Goal: Task Accomplishment & Management: Use online tool/utility

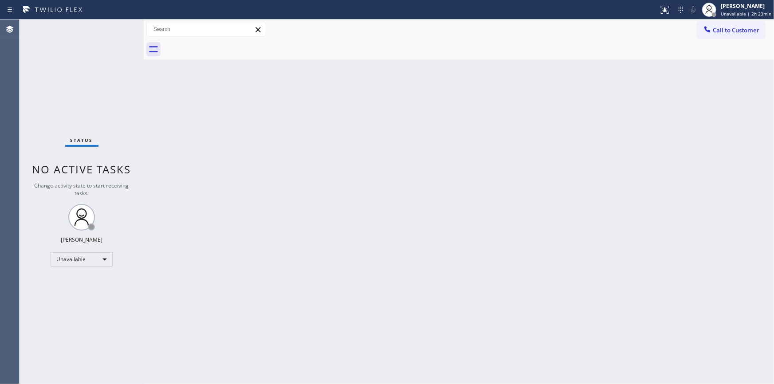
click at [731, 30] on span "Call to Customer" at bounding box center [736, 30] width 47 height 8
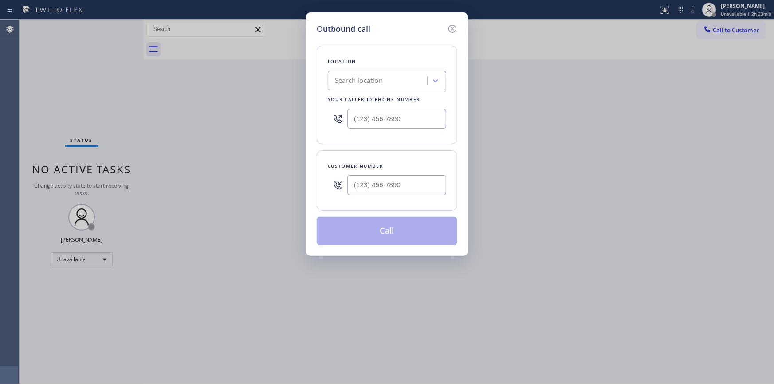
drag, startPoint x: 537, startPoint y: 227, endPoint x: 532, endPoint y: 225, distance: 5.2
click at [537, 227] on div "Outbound call Location Search location Your caller id phone number Customer num…" at bounding box center [387, 192] width 774 height 384
click at [395, 183] on input "(___) ___-____" at bounding box center [396, 185] width 99 height 20
paste input "289) 667-1184"
type input "[PHONE_NUMBER]"
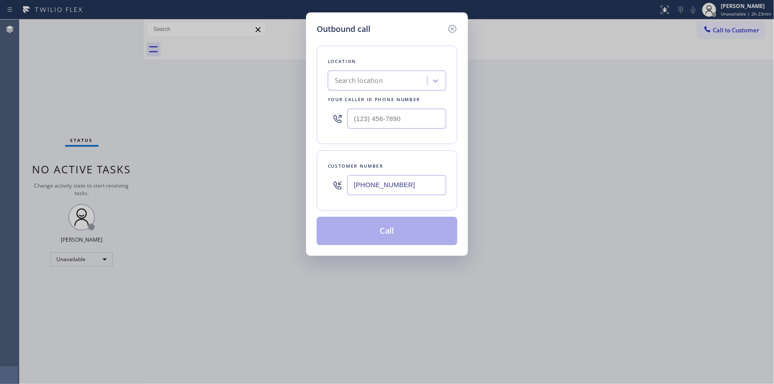
drag, startPoint x: 528, startPoint y: 245, endPoint x: 518, endPoint y: 205, distance: 41.7
click at [528, 245] on div "Outbound call Location Search location Your caller id phone number Customer num…" at bounding box center [387, 192] width 774 height 384
click at [386, 118] on input "(___) ___-____" at bounding box center [396, 119] width 99 height 20
paste input "323) 203-0882"
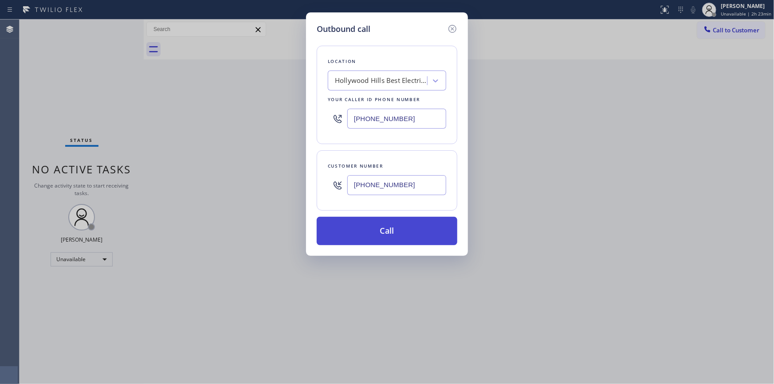
type input "[PHONE_NUMBER]"
click at [386, 231] on button "Call" at bounding box center [387, 231] width 141 height 28
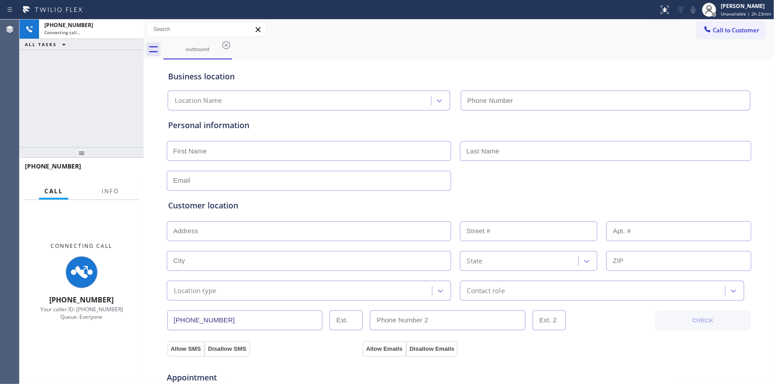
type input "[PHONE_NUMBER]"
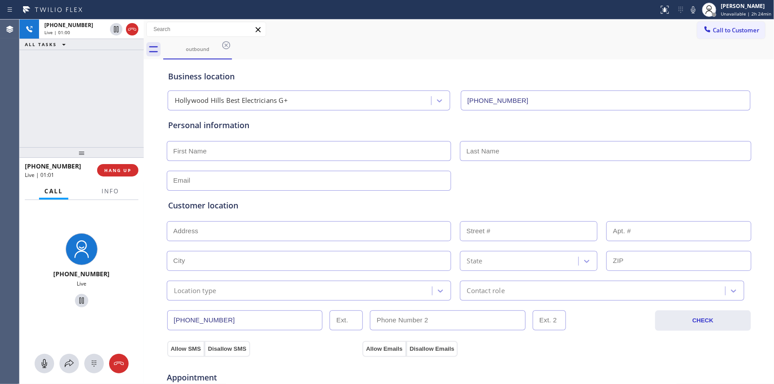
click at [501, 189] on div "Customer location >> ADD NEW ADDRESS << + NEW ADDRESS State Location type Conta…" at bounding box center [459, 244] width 586 height 114
click at [117, 169] on span "HANG UP" at bounding box center [117, 170] width 27 height 6
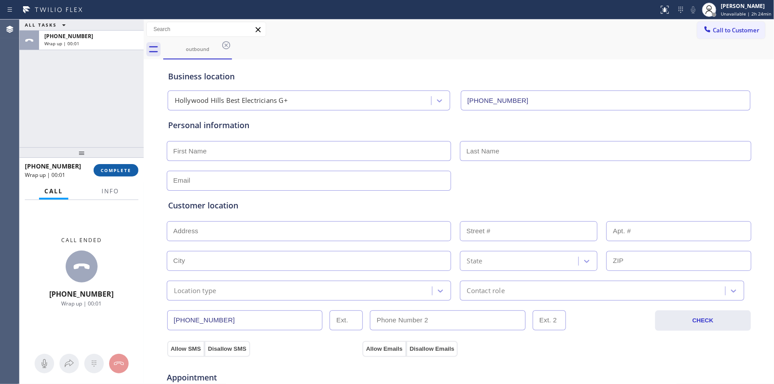
click at [126, 169] on span "COMPLETE" at bounding box center [116, 170] width 31 height 6
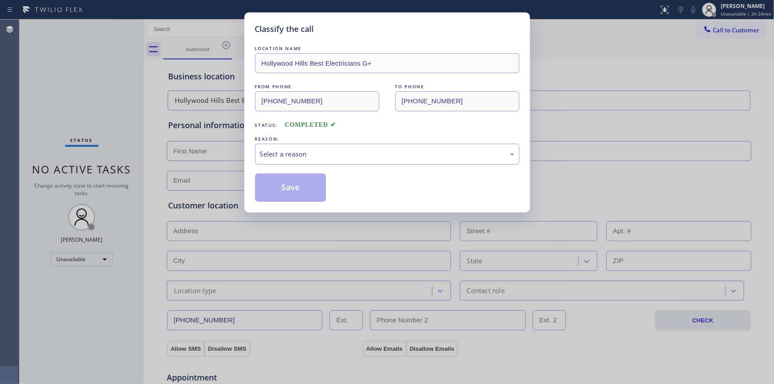
click at [357, 155] on div "Select a reason" at bounding box center [387, 154] width 255 height 10
click at [302, 182] on button "Save" at bounding box center [290, 188] width 71 height 28
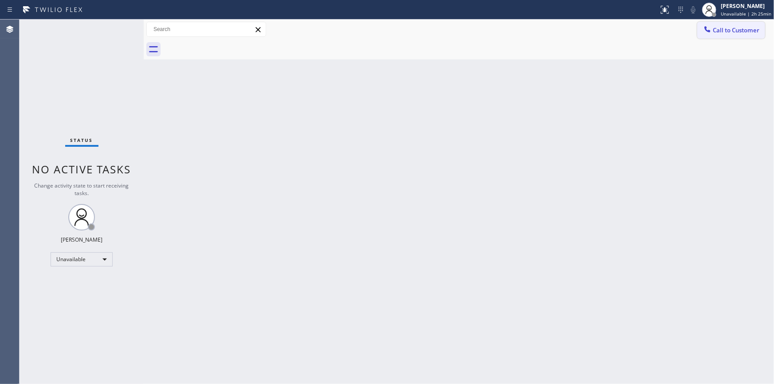
click at [736, 33] on span "Call to Customer" at bounding box center [736, 30] width 47 height 8
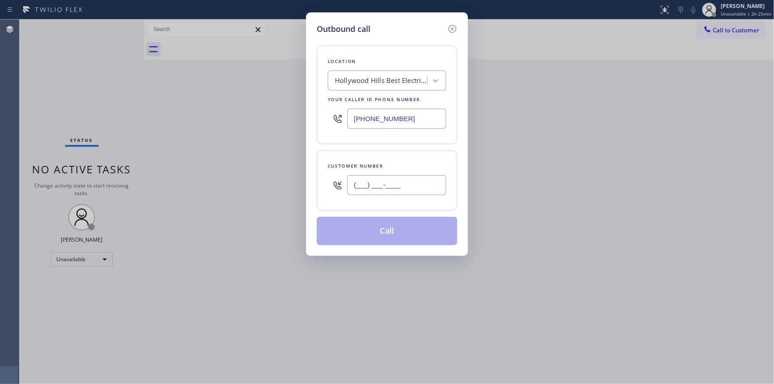
click at [402, 183] on input "(___) ___-____" at bounding box center [396, 185] width 99 height 20
paste input "561) 666-0168"
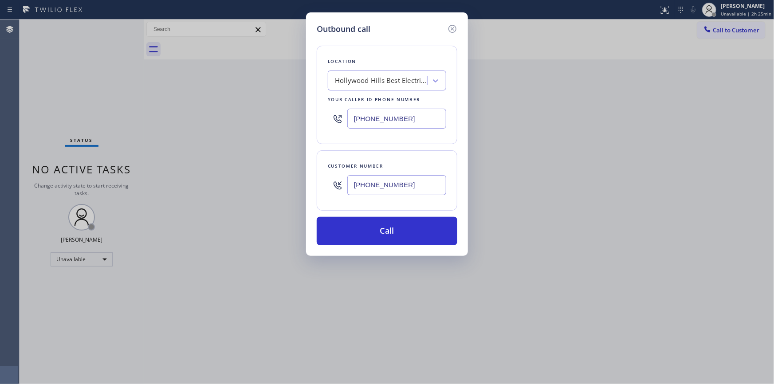
type input "[PHONE_NUMBER]"
drag, startPoint x: 599, startPoint y: 175, endPoint x: 556, endPoint y: 142, distance: 54.8
click at [599, 175] on div "Outbound call Location [GEOGRAPHIC_DATA] Best Electricians G+ Your caller id ph…" at bounding box center [387, 192] width 774 height 384
drag, startPoint x: 412, startPoint y: 119, endPoint x: 247, endPoint y: 118, distance: 165.5
click at [247, 119] on div "Outbound call Location [GEOGRAPHIC_DATA] Best Electricians G+ Your caller id ph…" at bounding box center [387, 192] width 774 height 384
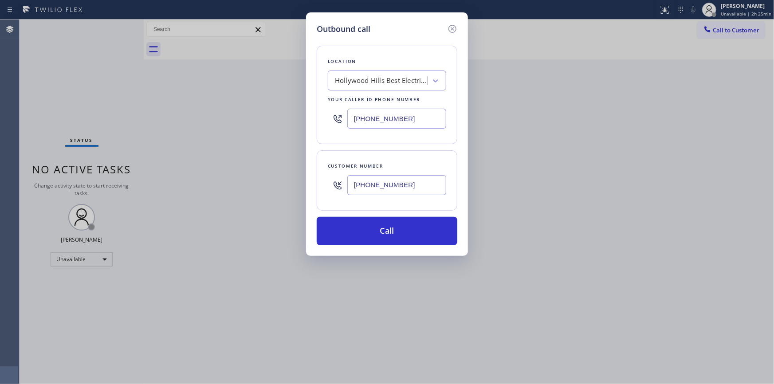
paste input "786) 971-6840"
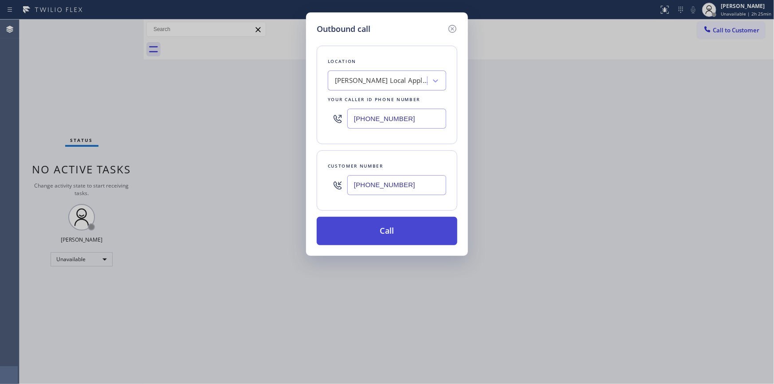
type input "[PHONE_NUMBER]"
click at [382, 229] on button "Call" at bounding box center [387, 231] width 141 height 28
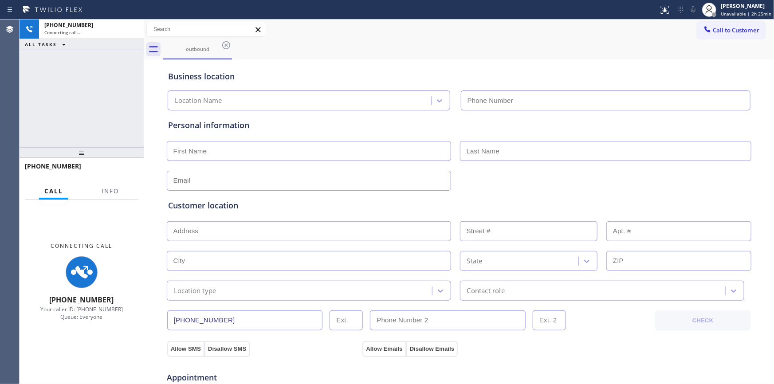
type input "[PHONE_NUMBER]"
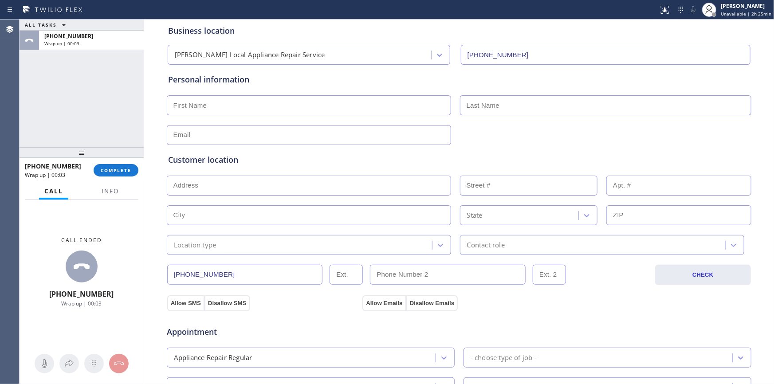
scroll to position [80, 0]
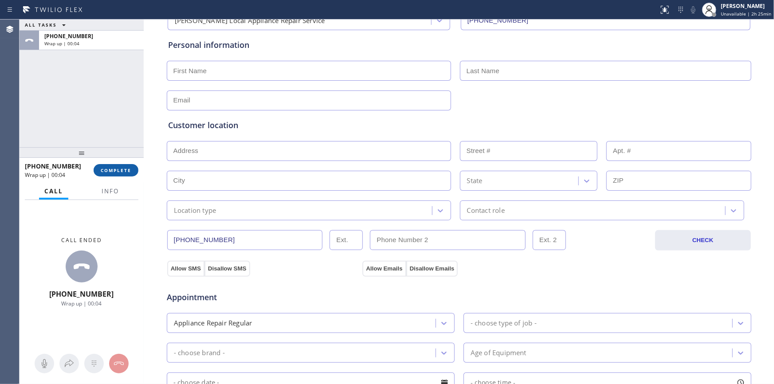
click at [120, 171] on span "COMPLETE" at bounding box center [116, 170] width 31 height 6
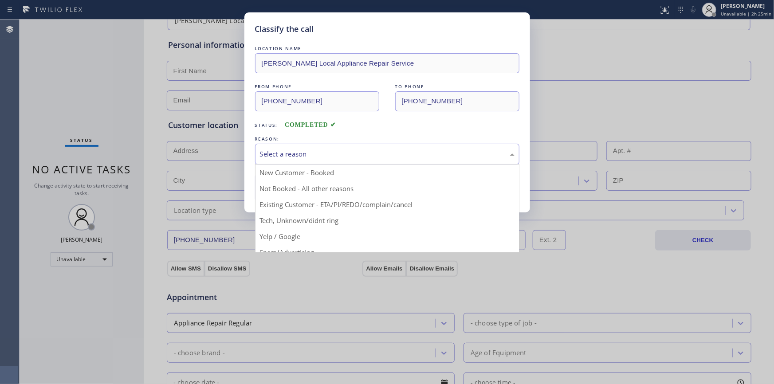
click at [326, 149] on div "Select a reason" at bounding box center [387, 154] width 255 height 10
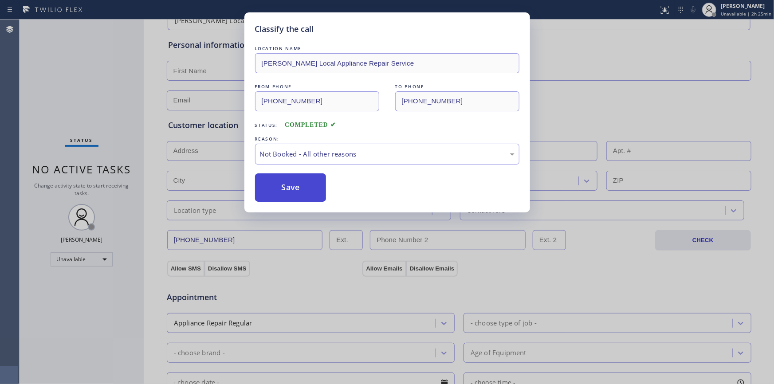
click at [299, 185] on button "Save" at bounding box center [290, 188] width 71 height 28
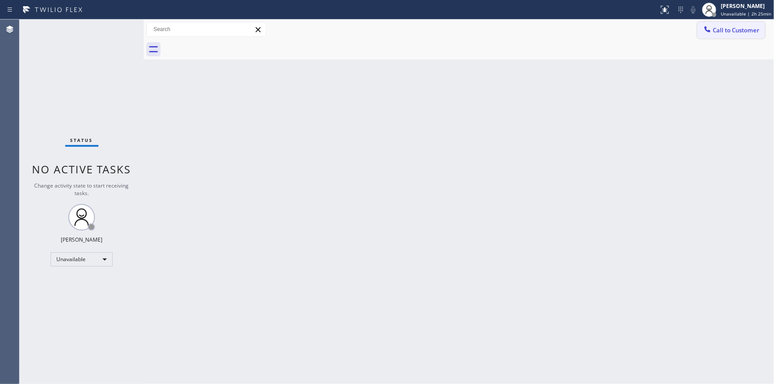
click at [733, 31] on span "Call to Customer" at bounding box center [736, 30] width 47 height 8
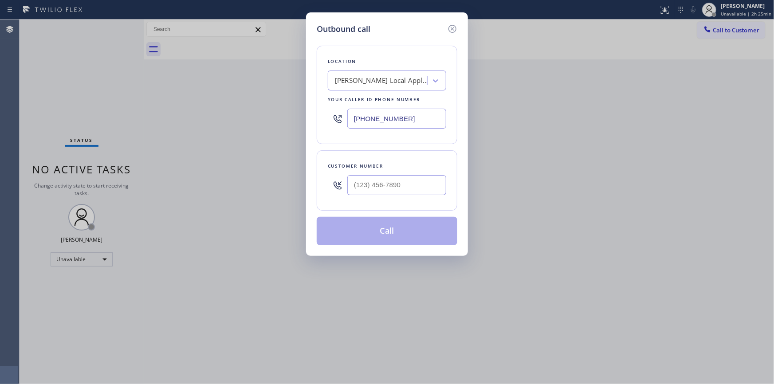
click at [328, 191] on div "Customer number" at bounding box center [387, 180] width 141 height 60
click at [385, 183] on input "(___) ___-____" at bounding box center [396, 185] width 99 height 20
paste input "561) 666-0168"
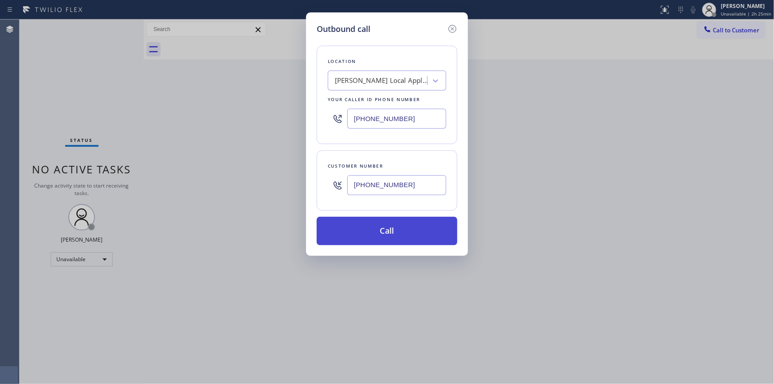
type input "[PHONE_NUMBER]"
click at [399, 235] on button "Call" at bounding box center [387, 231] width 141 height 28
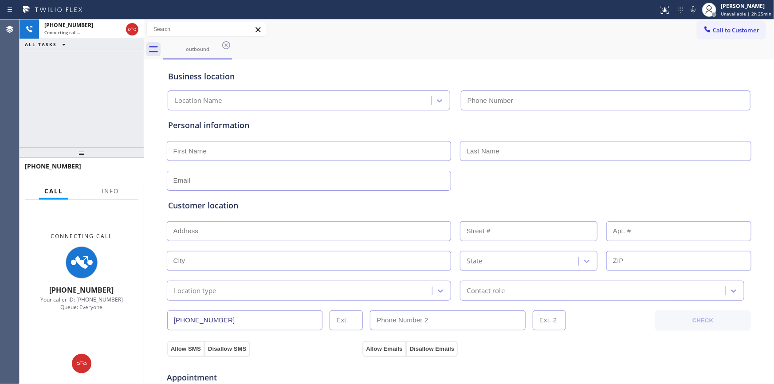
type input "[PHONE_NUMBER]"
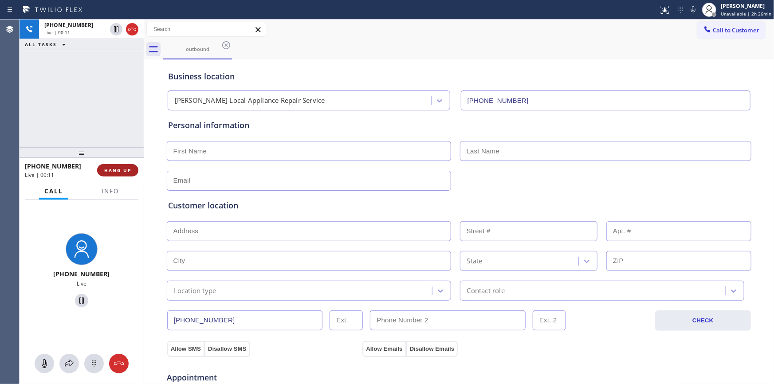
click at [107, 174] on button "HANG UP" at bounding box center [117, 170] width 41 height 12
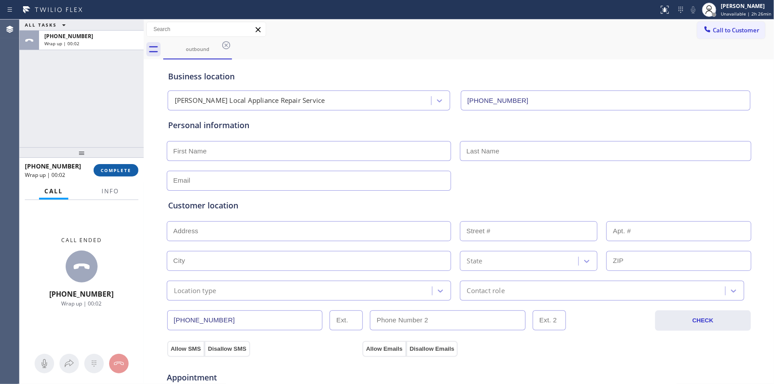
click at [124, 169] on span "COMPLETE" at bounding box center [116, 170] width 31 height 6
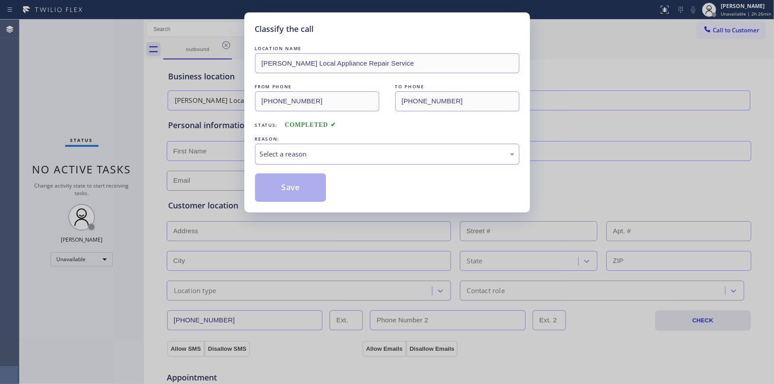
click at [304, 154] on div "Select a reason" at bounding box center [387, 154] width 255 height 10
click at [284, 186] on button "Save" at bounding box center [290, 188] width 71 height 28
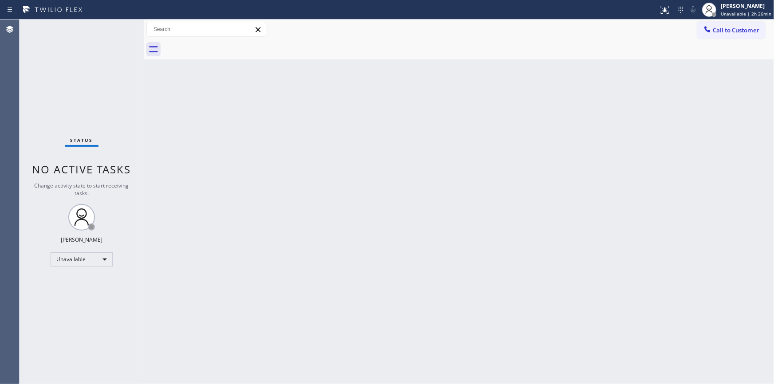
click at [618, 202] on div "Back to Dashboard Change Sender ID Customers Technicians Select a contact Outbo…" at bounding box center [459, 202] width 631 height 365
click at [87, 257] on div "Unavailable" at bounding box center [82, 260] width 62 height 14
click at [78, 303] on li "Break" at bounding box center [81, 305] width 60 height 11
click at [612, 117] on div "Back to Dashboard Change Sender ID Customers Technicians Select a contact Outbo…" at bounding box center [459, 202] width 631 height 365
click at [91, 256] on div "Break" at bounding box center [82, 260] width 62 height 14
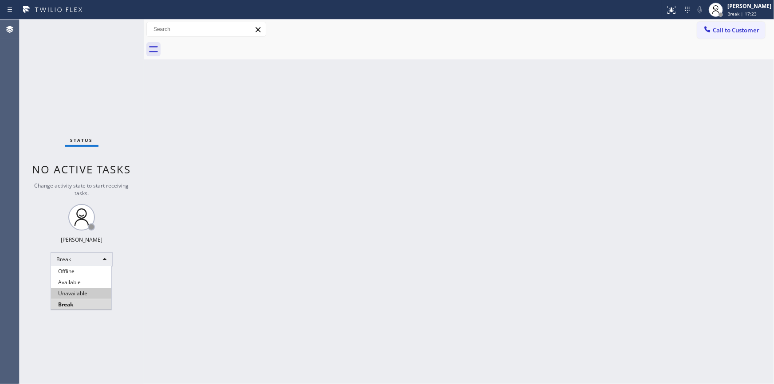
click at [79, 291] on li "Unavailable" at bounding box center [81, 293] width 60 height 11
click at [604, 258] on div "Back to Dashboard Change Sender ID Customers Technicians Select a contact Outbo…" at bounding box center [459, 202] width 631 height 365
